Goal: Task Accomplishment & Management: Use online tool/utility

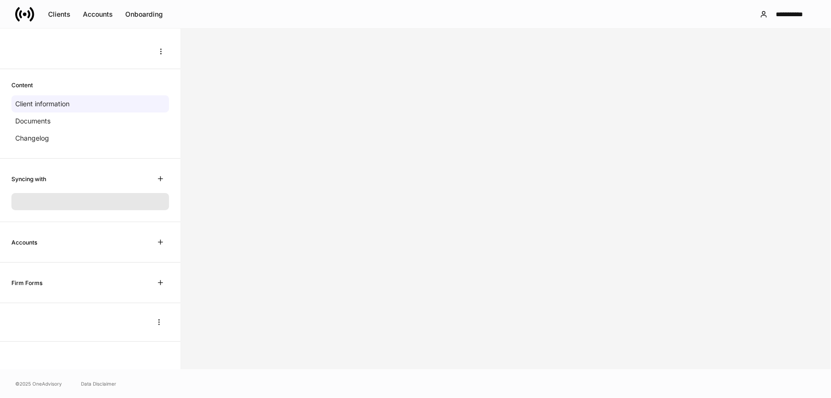
click at [29, 11] on icon at bounding box center [28, 14] width 3 height 8
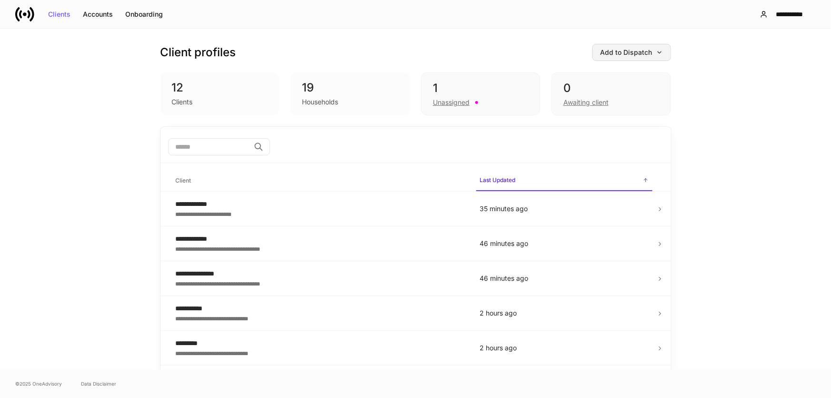
click at [622, 56] on div "Add to Dispatch" at bounding box center [632, 52] width 62 height 7
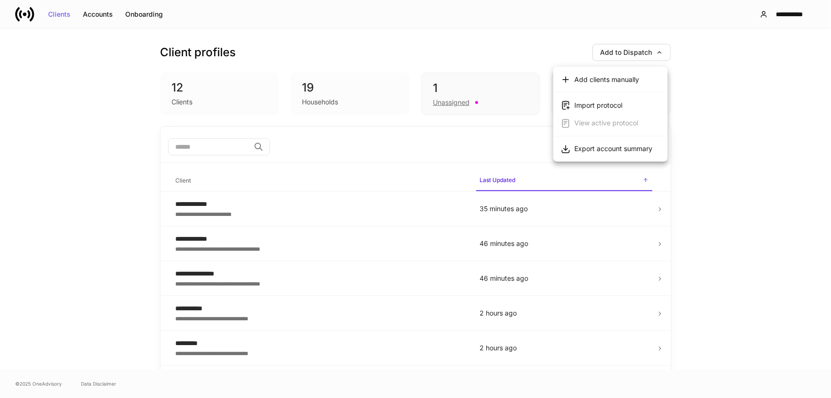
click at [715, 91] on div at bounding box center [415, 199] width 831 height 398
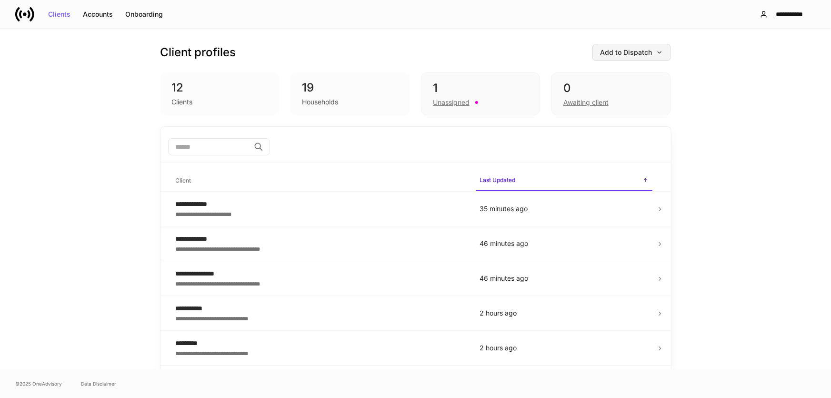
click at [626, 48] on button "Add to Dispatch" at bounding box center [632, 52] width 79 height 17
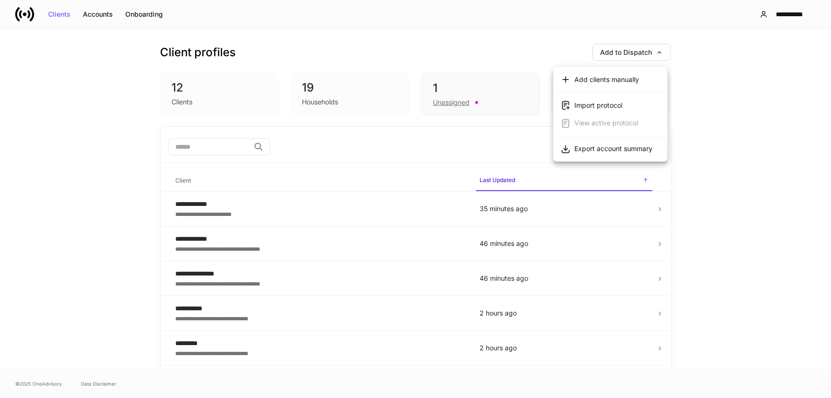
drag, startPoint x: 592, startPoint y: 146, endPoint x: 609, endPoint y: 143, distance: 17.4
click at [592, 147] on div "Export account summary" at bounding box center [613, 149] width 78 height 10
